Goal: Information Seeking & Learning: Find specific fact

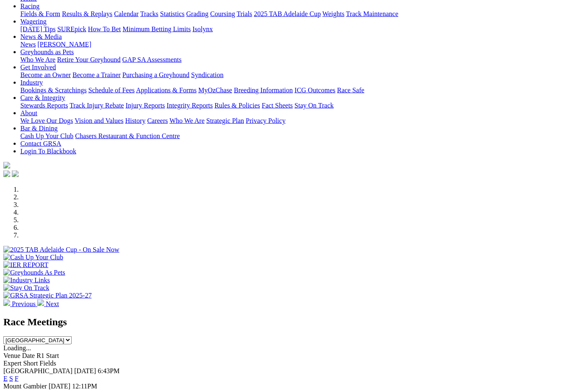
scroll to position [83, 0]
click at [19, 374] on link "F" at bounding box center [17, 377] width 4 height 7
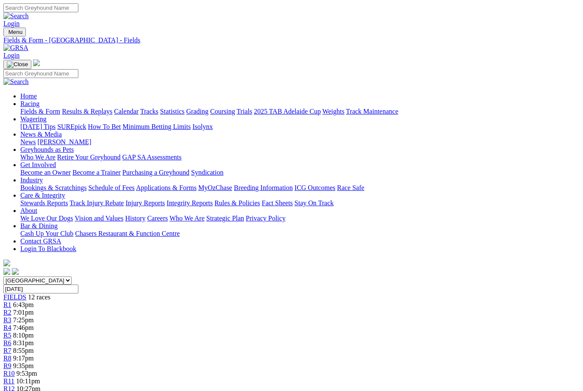
click at [35, 108] on link "Fields & Form" at bounding box center [40, 111] width 40 height 7
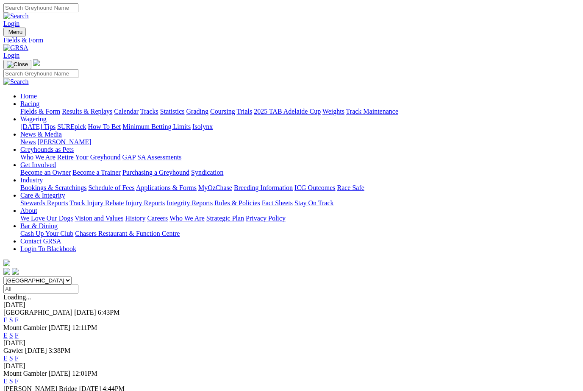
click at [19, 390] on link "F" at bounding box center [17, 396] width 4 height 7
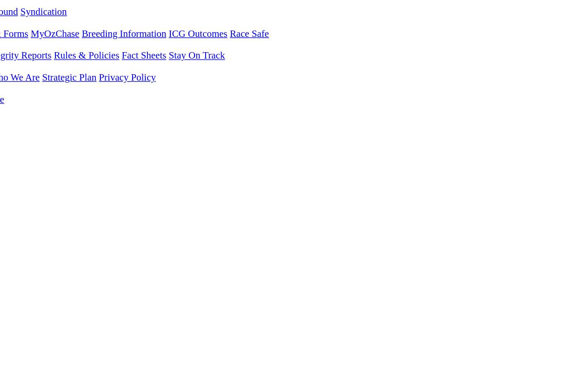
scroll to position [107, 21]
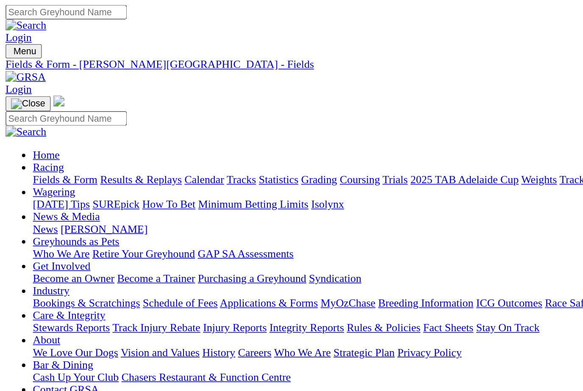
scroll to position [0, 0]
click at [24, 108] on link "Fields & Form" at bounding box center [40, 111] width 40 height 7
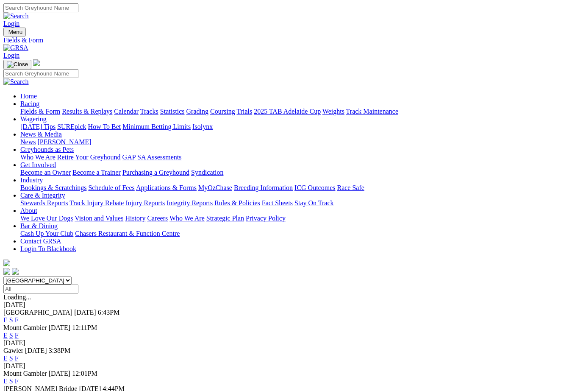
click at [19, 354] on link "F" at bounding box center [17, 357] width 4 height 7
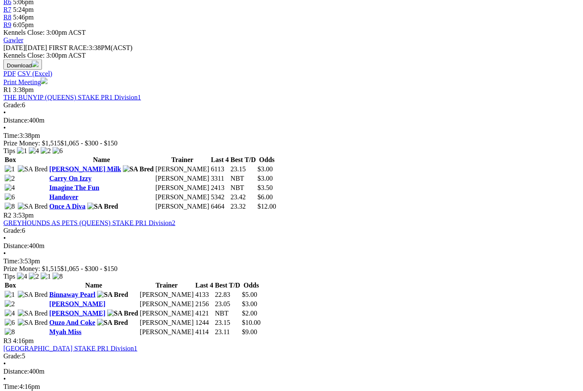
scroll to position [341, 0]
